Goal: Information Seeking & Learning: Learn about a topic

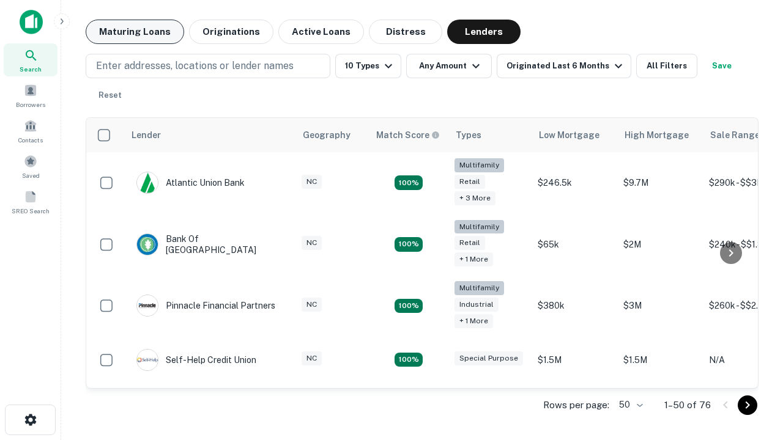
click at [135, 32] on button "Maturing Loans" at bounding box center [135, 32] width 98 height 24
